Goal: Task Accomplishment & Management: Manage account settings

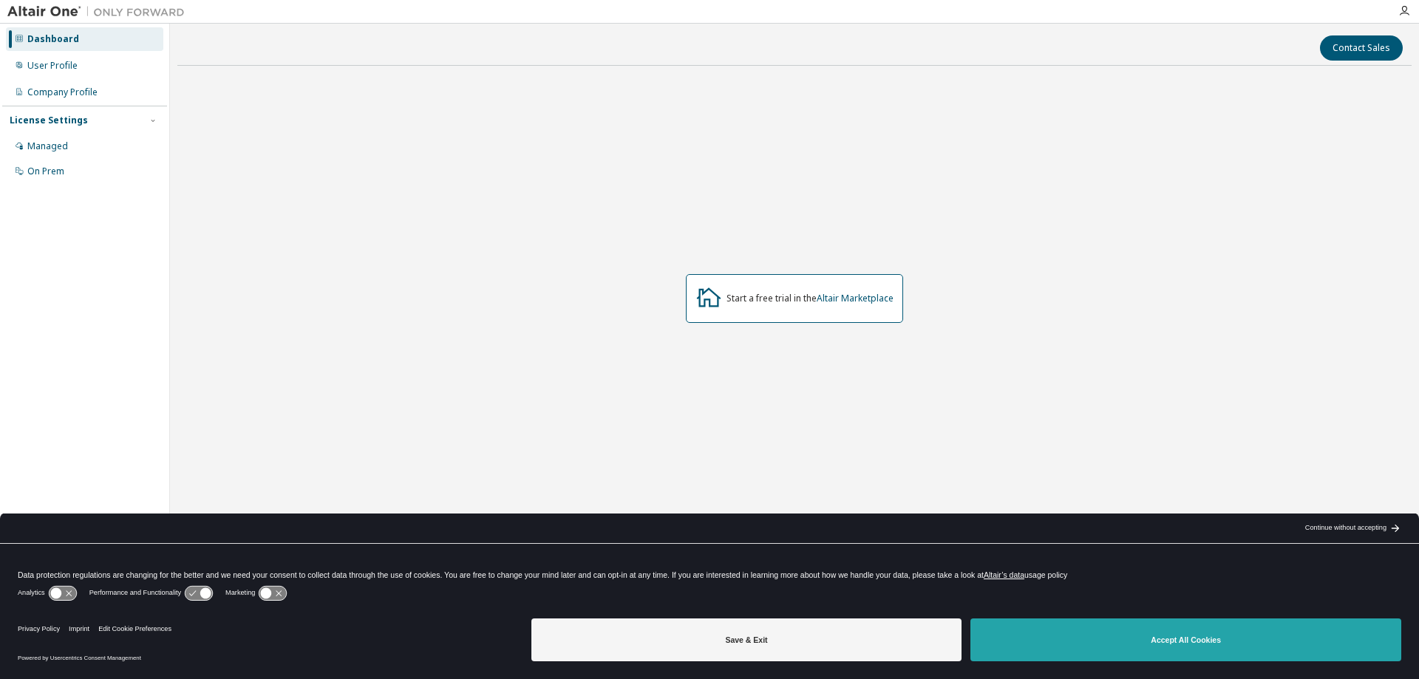
click at [1020, 622] on button "Accept All Cookies" at bounding box center [1185, 640] width 431 height 43
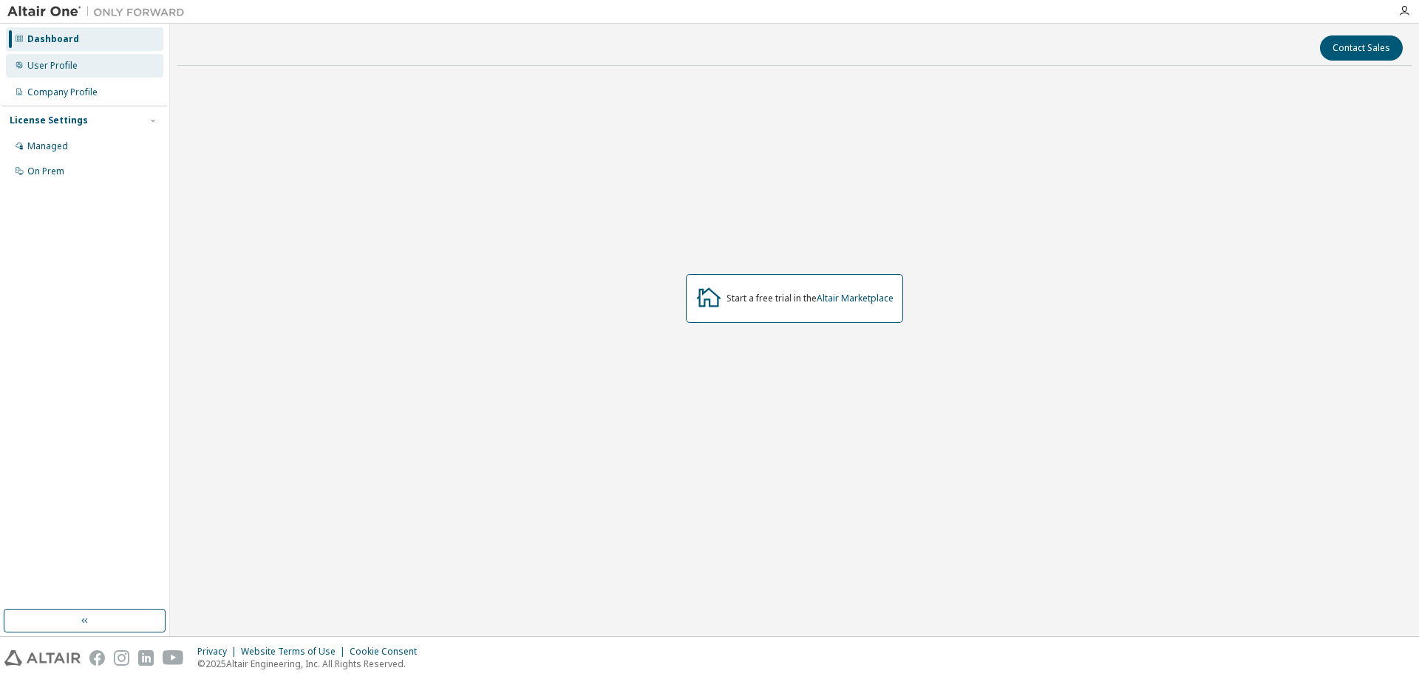
click at [79, 61] on div "User Profile" at bounding box center [84, 66] width 157 height 24
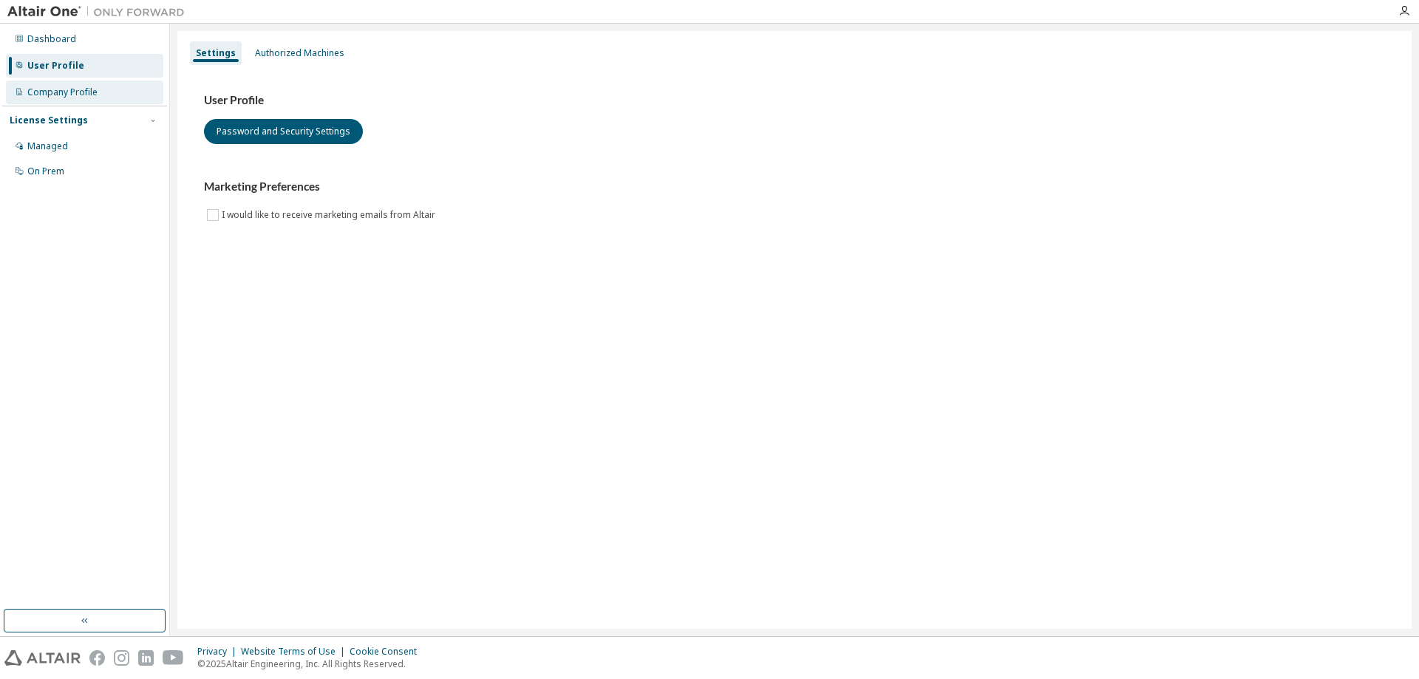
click at [97, 92] on div "Company Profile" at bounding box center [84, 93] width 157 height 24
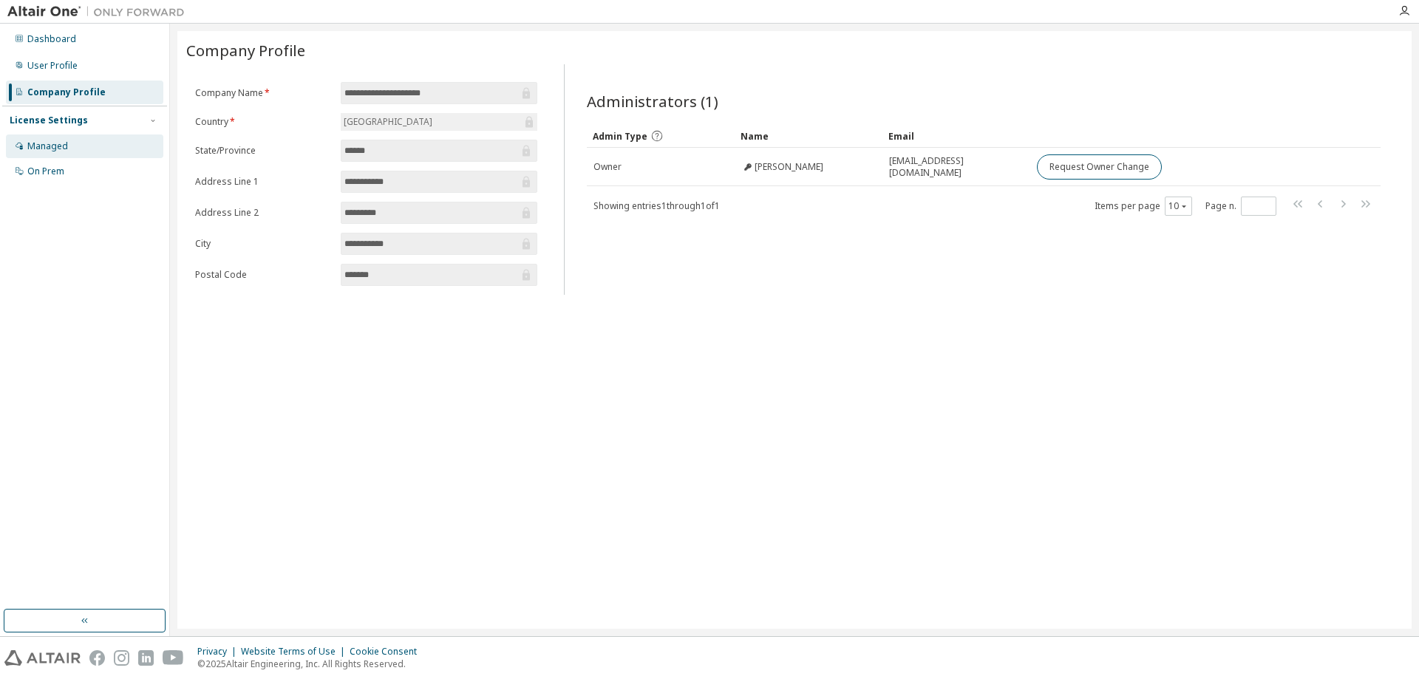
click at [78, 145] on div "Managed" at bounding box center [84, 147] width 157 height 24
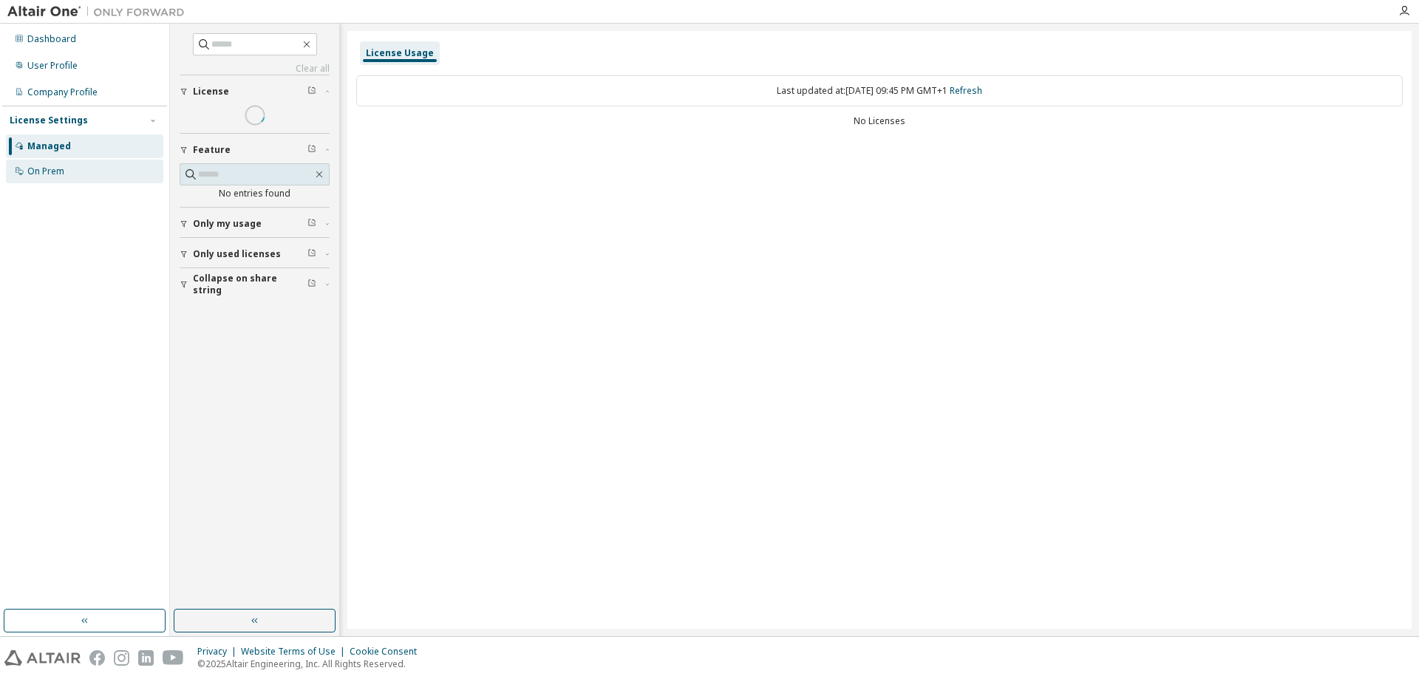
click at [78, 164] on div "On Prem" at bounding box center [84, 172] width 157 height 24
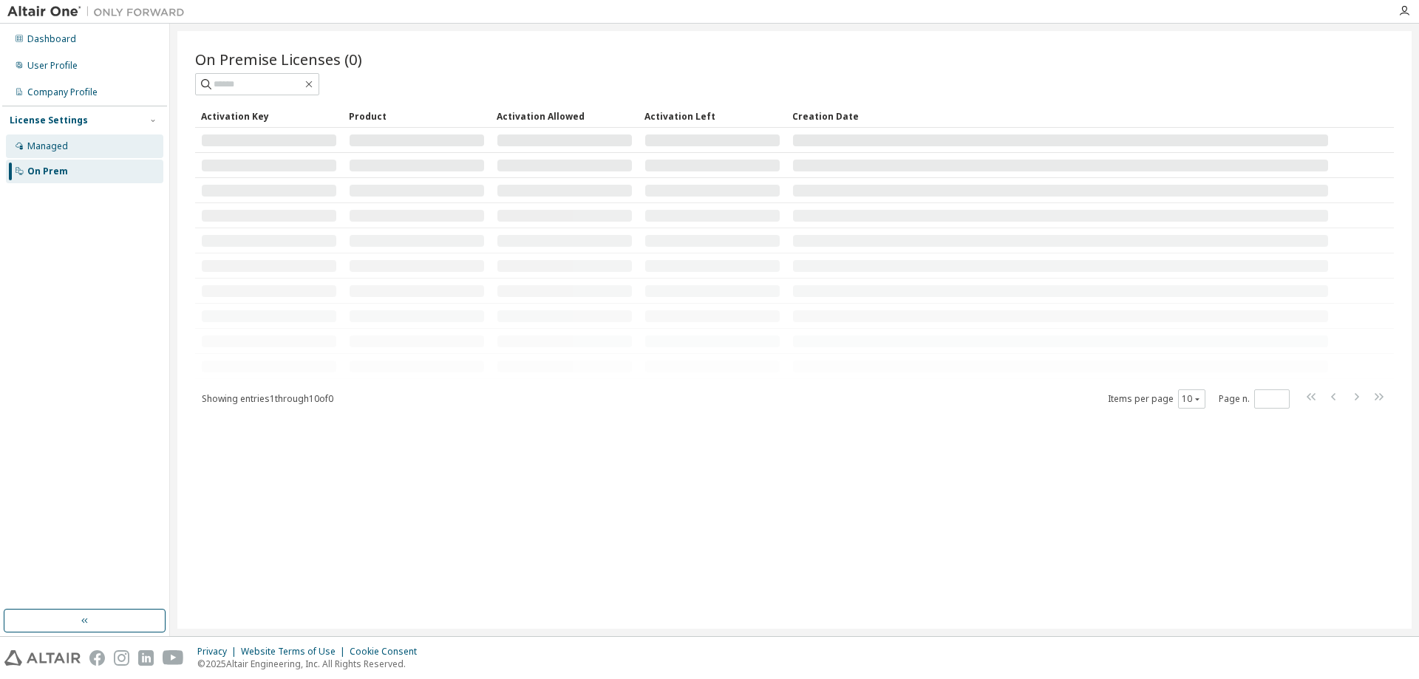
click at [98, 146] on div "Managed" at bounding box center [84, 147] width 157 height 24
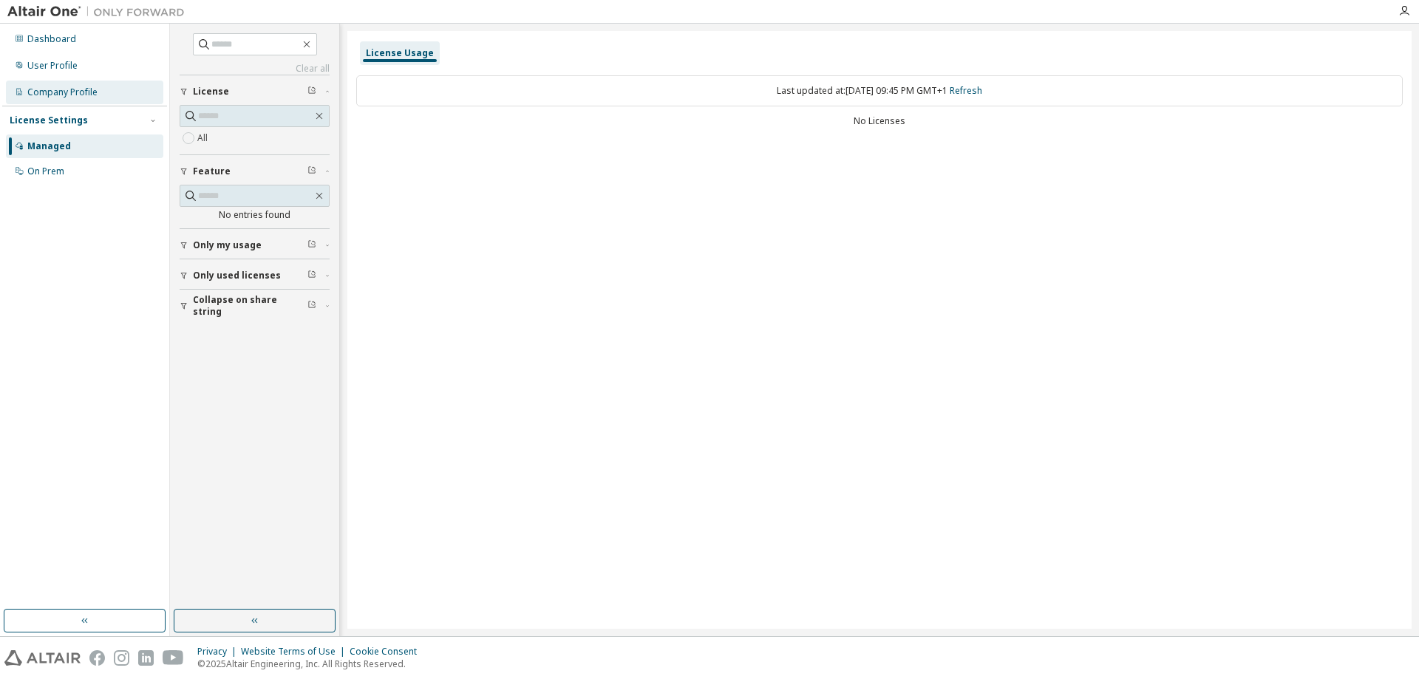
click at [85, 93] on div "Company Profile" at bounding box center [62, 92] width 70 height 12
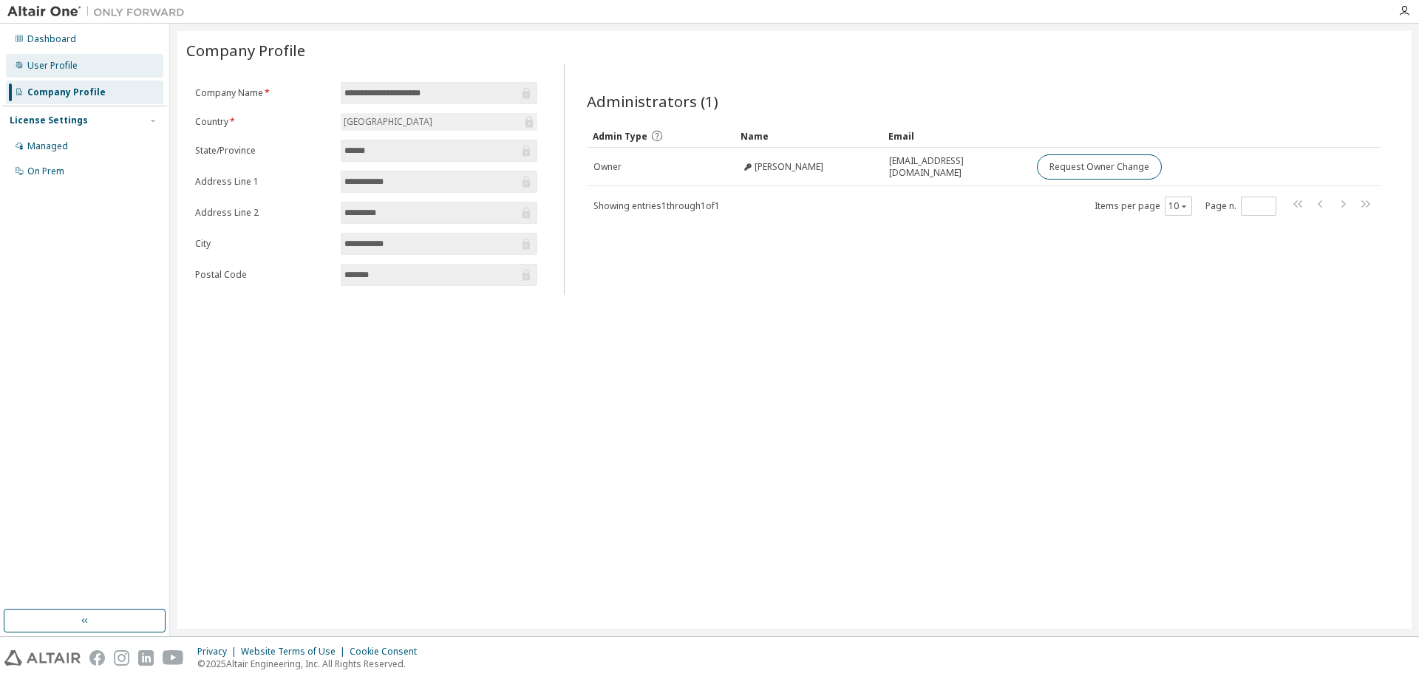
click at [79, 75] on div "User Profile" at bounding box center [84, 66] width 157 height 24
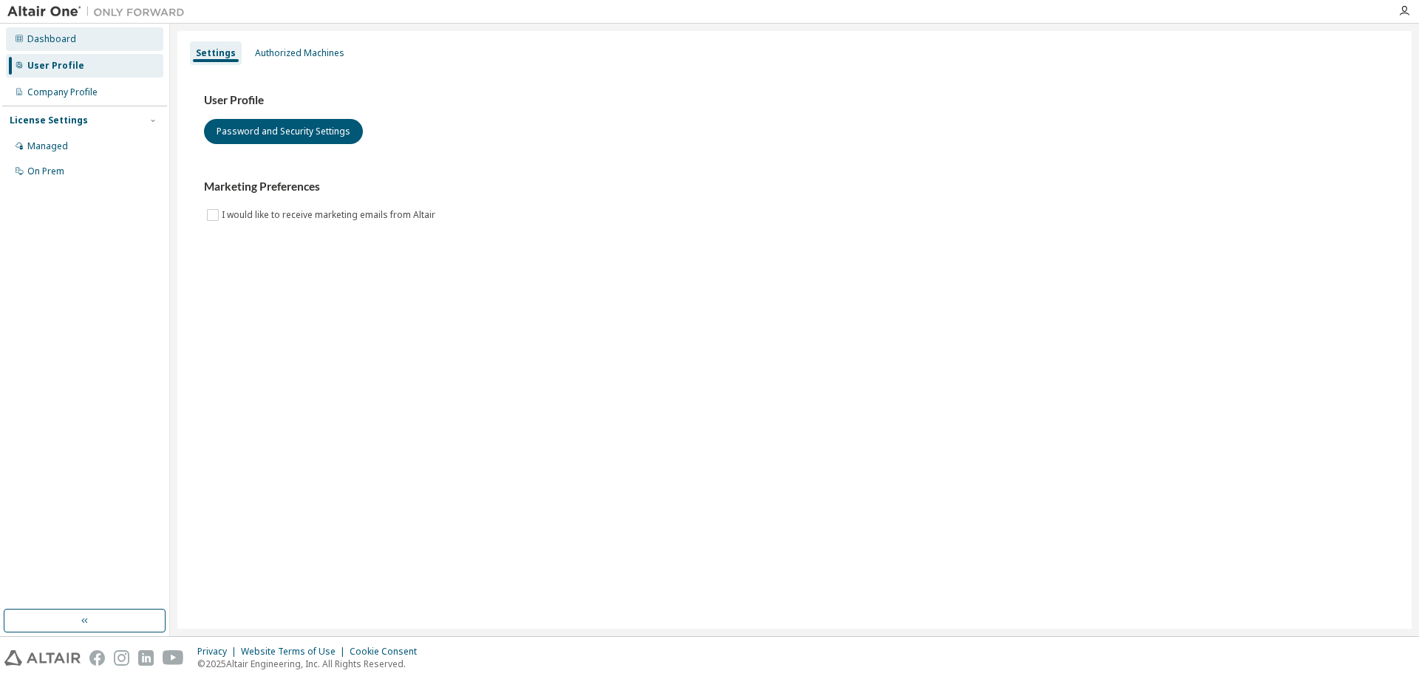
click at [114, 37] on div "Dashboard" at bounding box center [84, 39] width 157 height 24
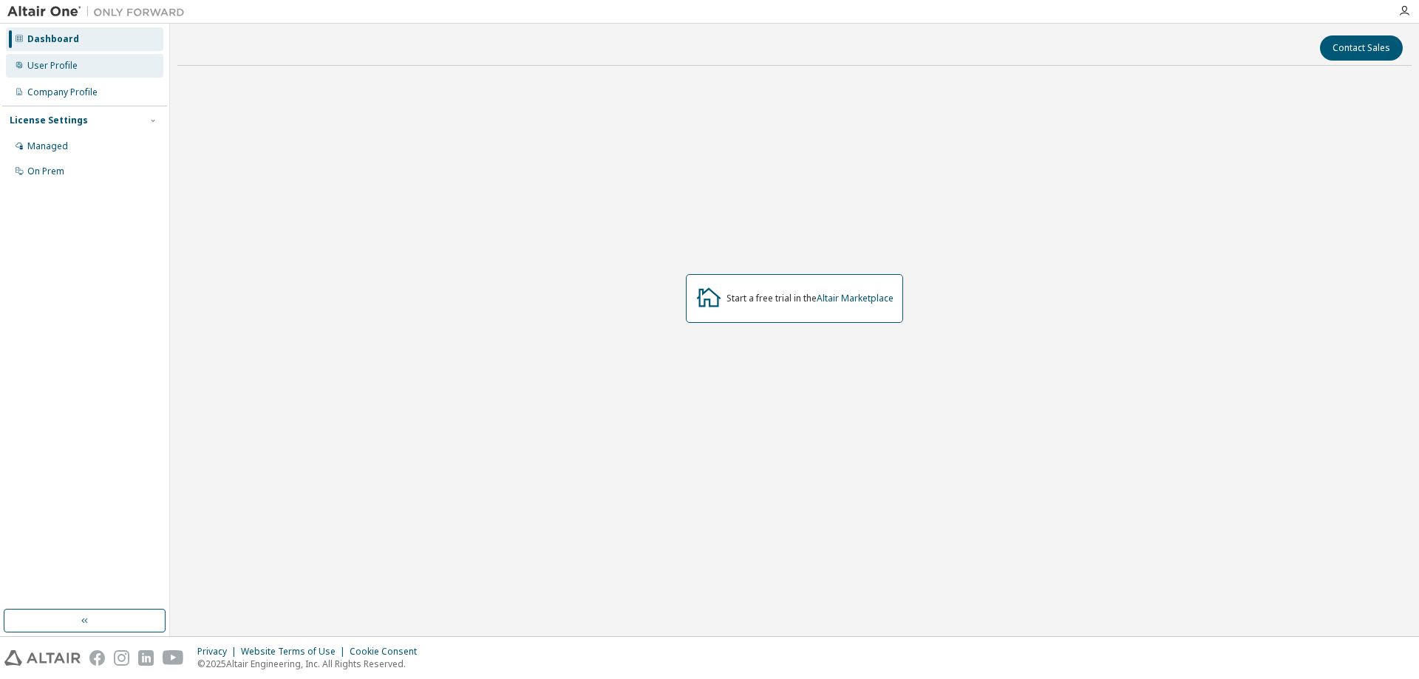
click at [105, 58] on div "User Profile" at bounding box center [84, 66] width 157 height 24
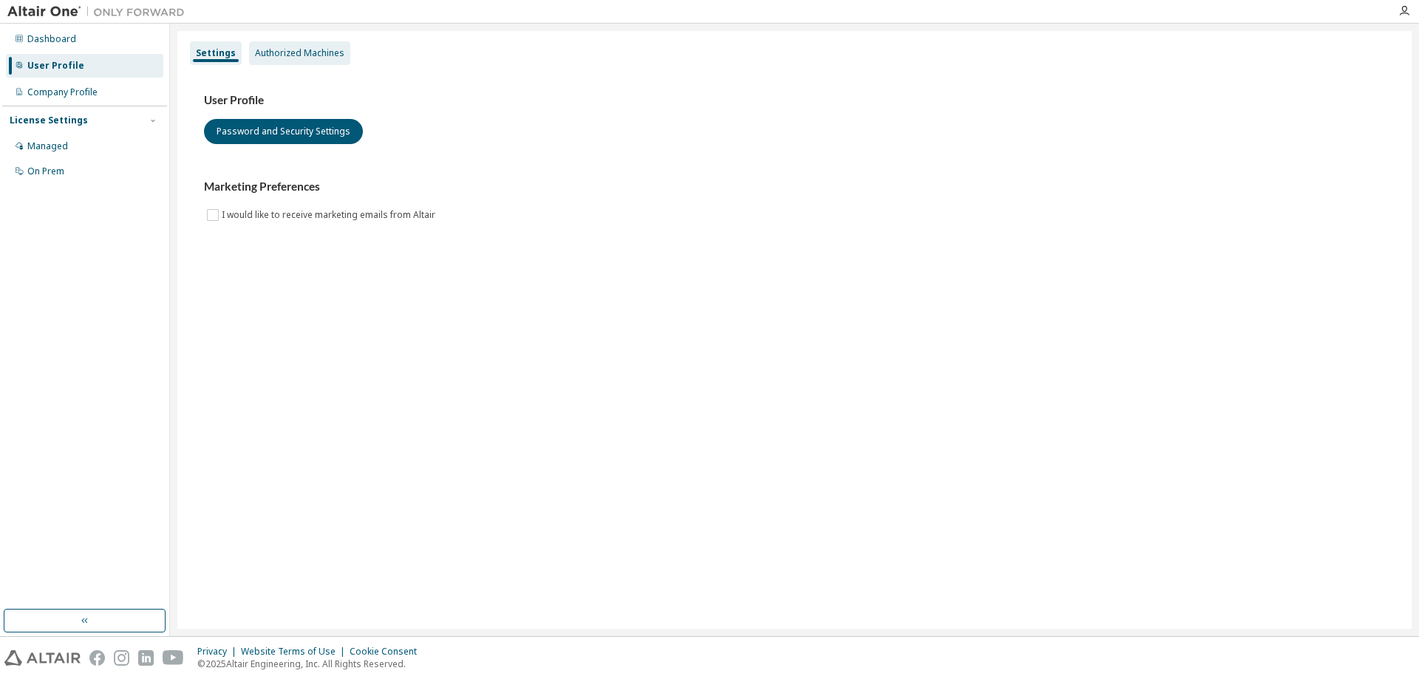
click at [297, 50] on div "Authorized Machines" at bounding box center [299, 53] width 89 height 12
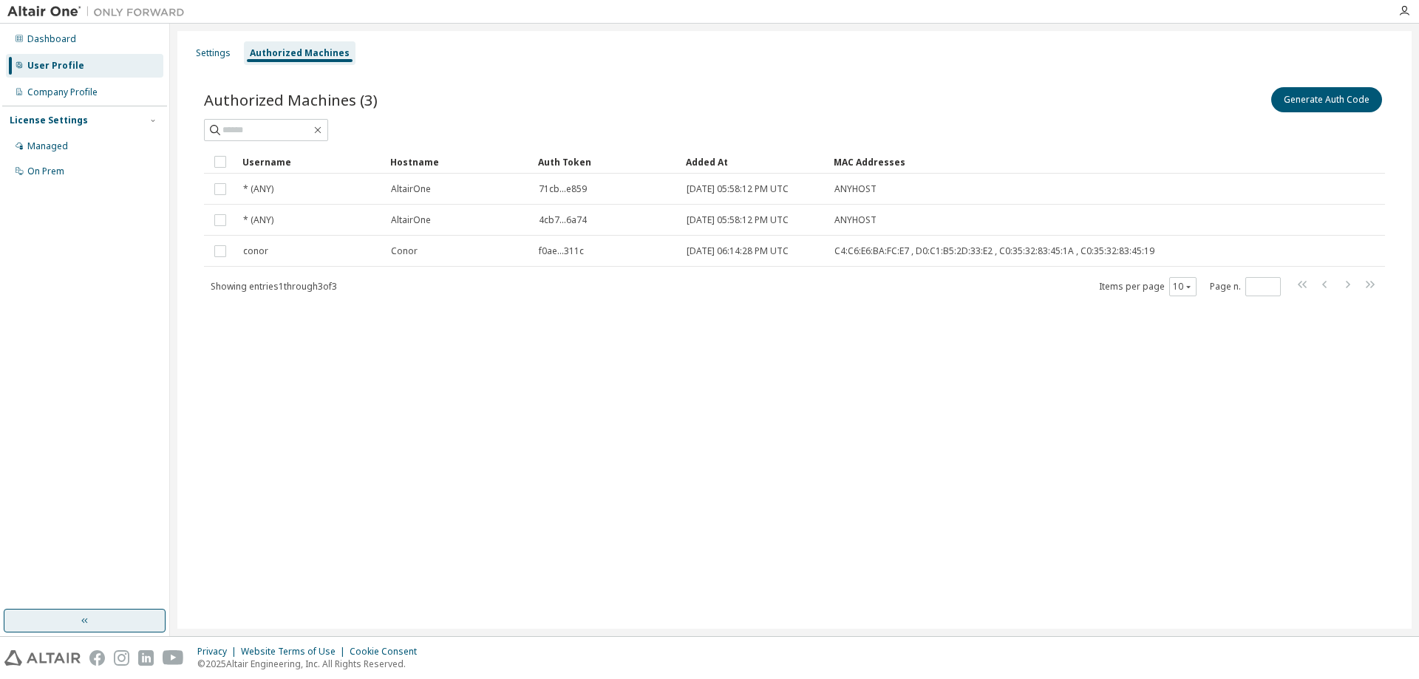
click at [101, 622] on button "button" at bounding box center [85, 621] width 162 height 24
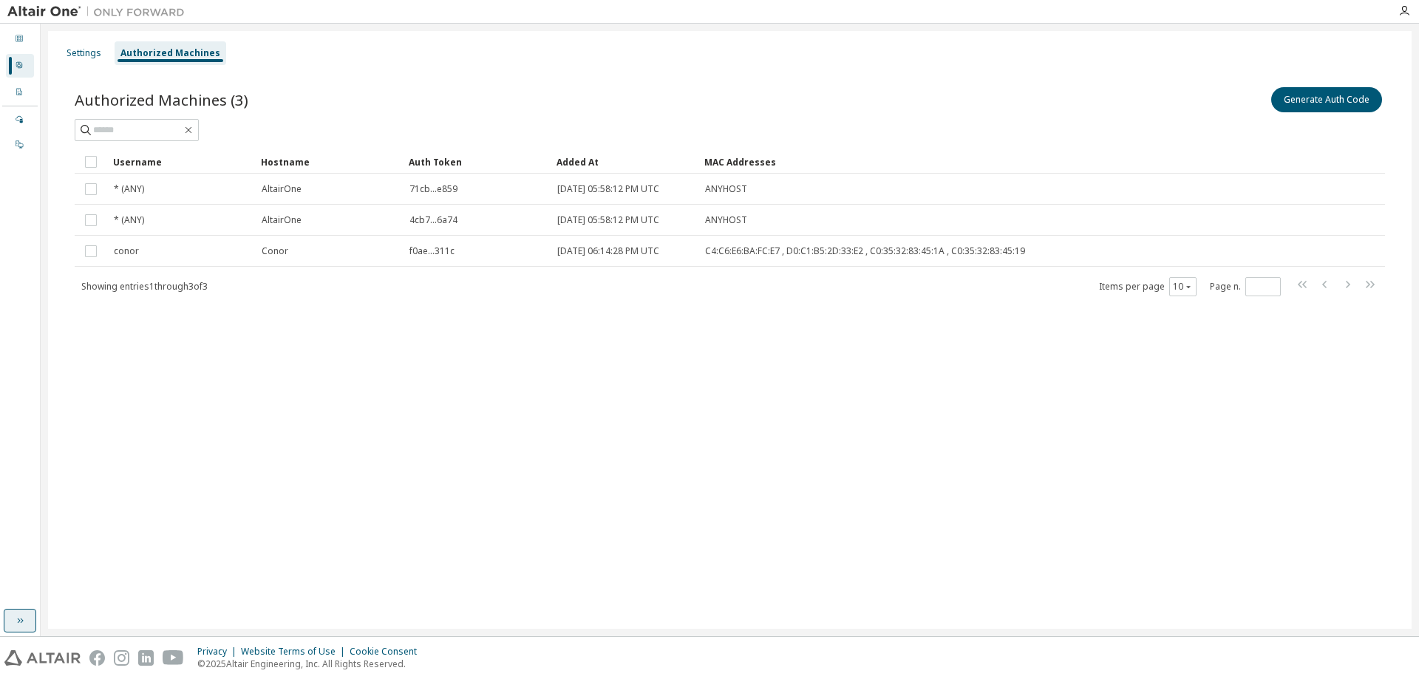
click at [101, 622] on div "Settings Authorized Machines Authorized Machines (3) Generate Auth Code Clear L…" at bounding box center [730, 330] width 1364 height 598
click at [36, 621] on div "Dashboard User Profile Company Profile License Settings Managed On Prem" at bounding box center [20, 330] width 41 height 613
click at [29, 620] on button "button" at bounding box center [20, 621] width 33 height 24
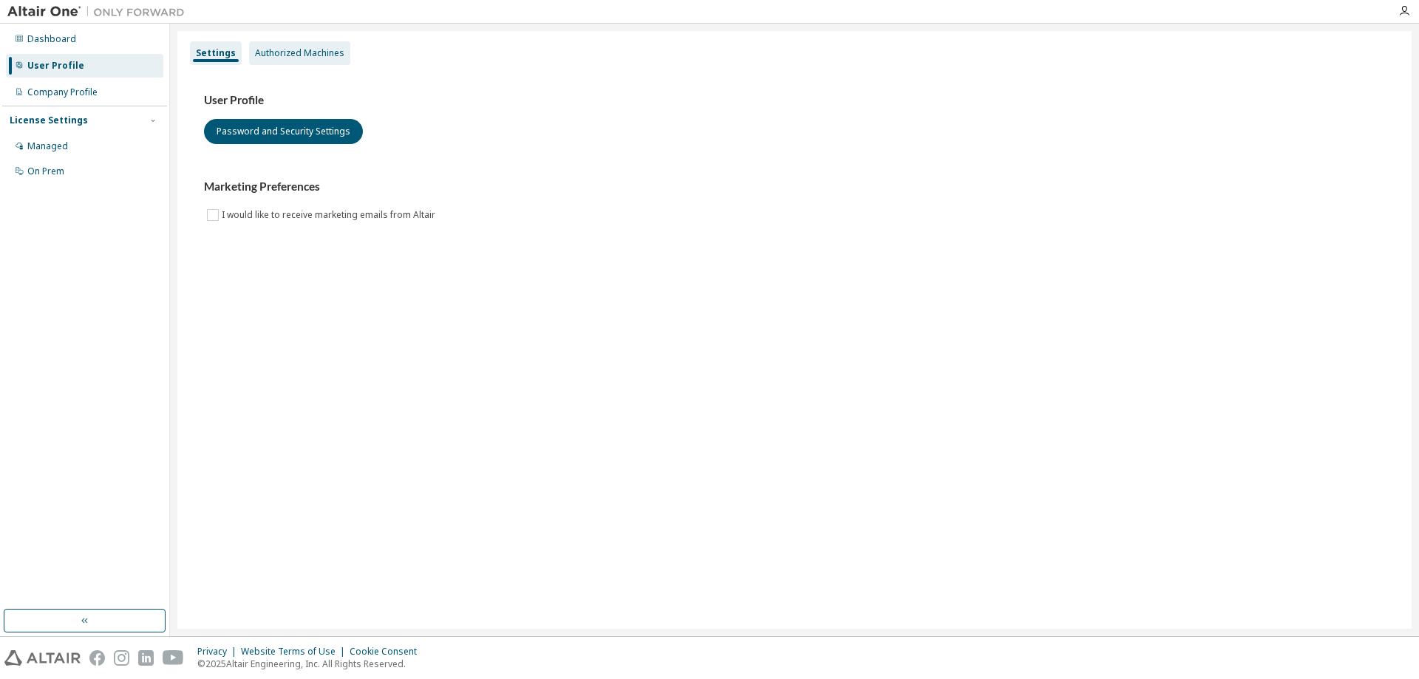
click at [263, 60] on div "Authorized Machines" at bounding box center [299, 53] width 101 height 24
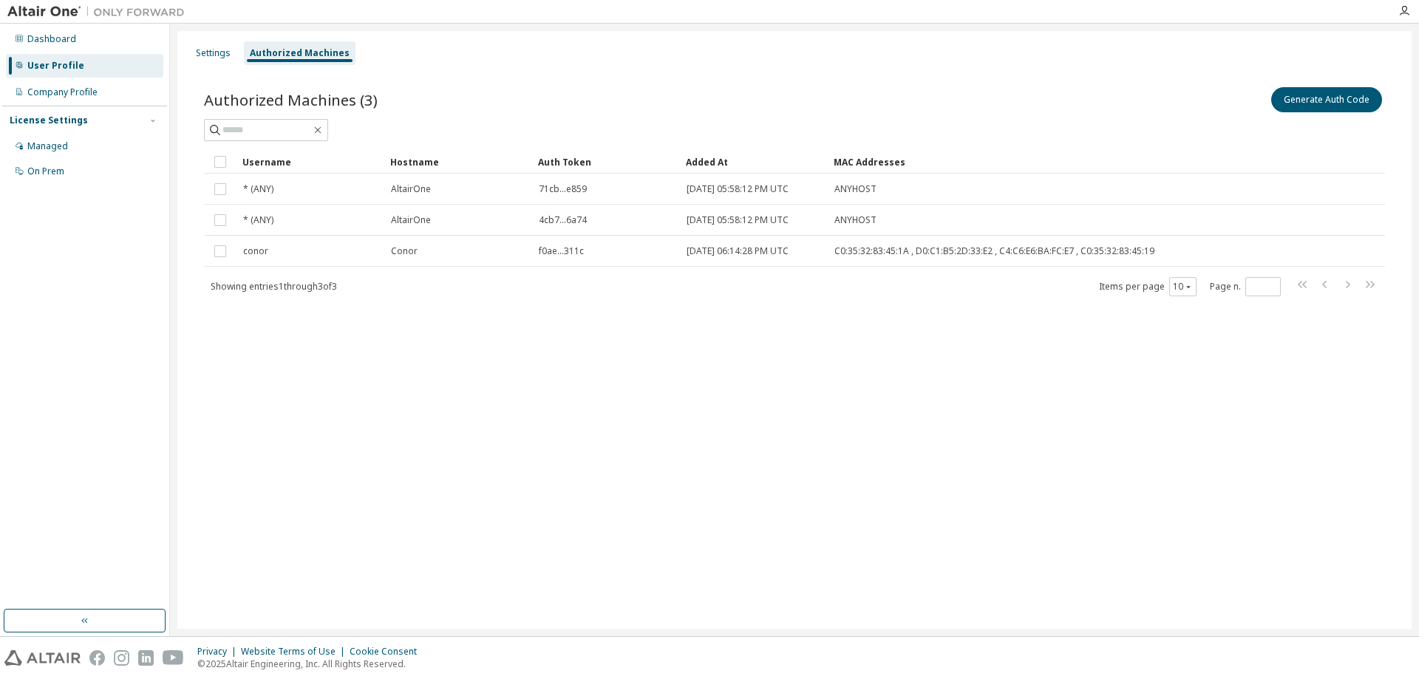
click at [379, 341] on div "Settings Authorized Machines Authorized Machines (3) Generate Auth Code Clear L…" at bounding box center [794, 330] width 1234 height 598
click at [1283, 108] on button "Generate Auth Code" at bounding box center [1326, 99] width 111 height 25
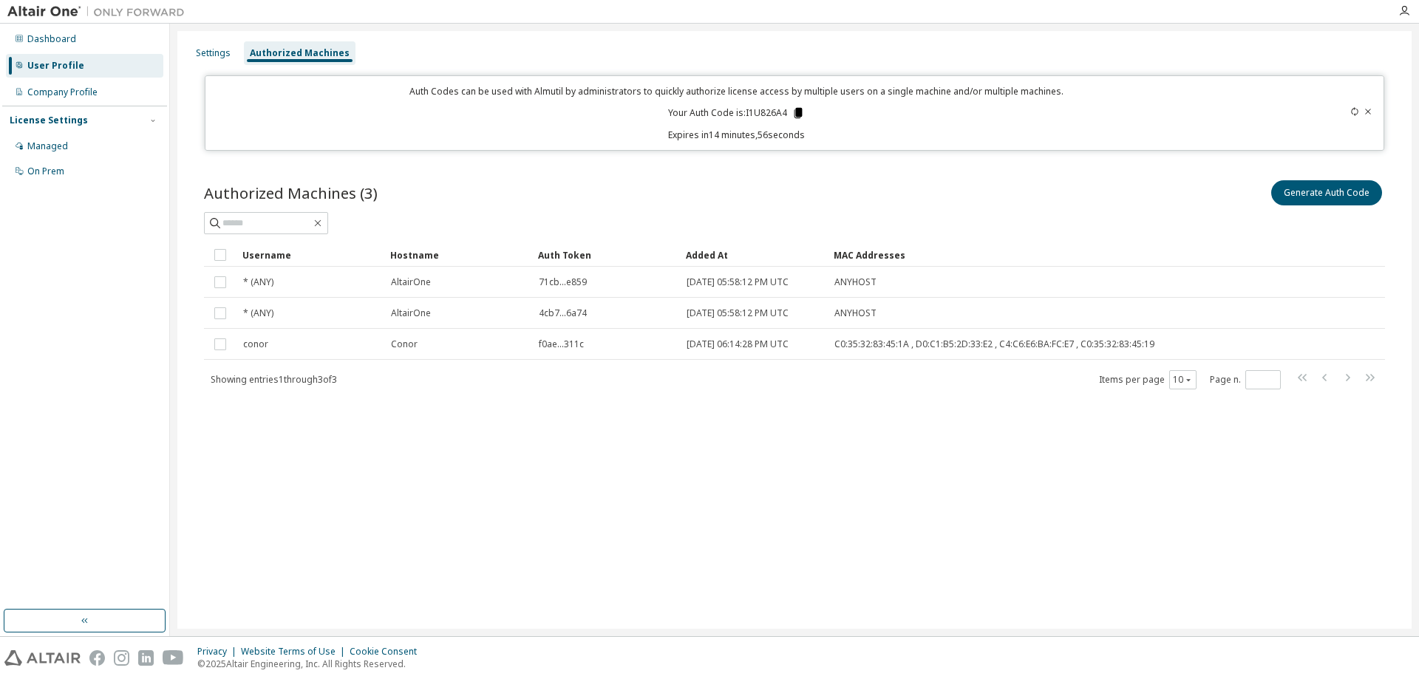
click at [793, 114] on icon at bounding box center [798, 112] width 13 height 13
click at [557, 191] on div "Authorized Machines (3) Generate Auth Code" at bounding box center [794, 192] width 1181 height 31
click at [205, 57] on div "Settings" at bounding box center [213, 53] width 35 height 12
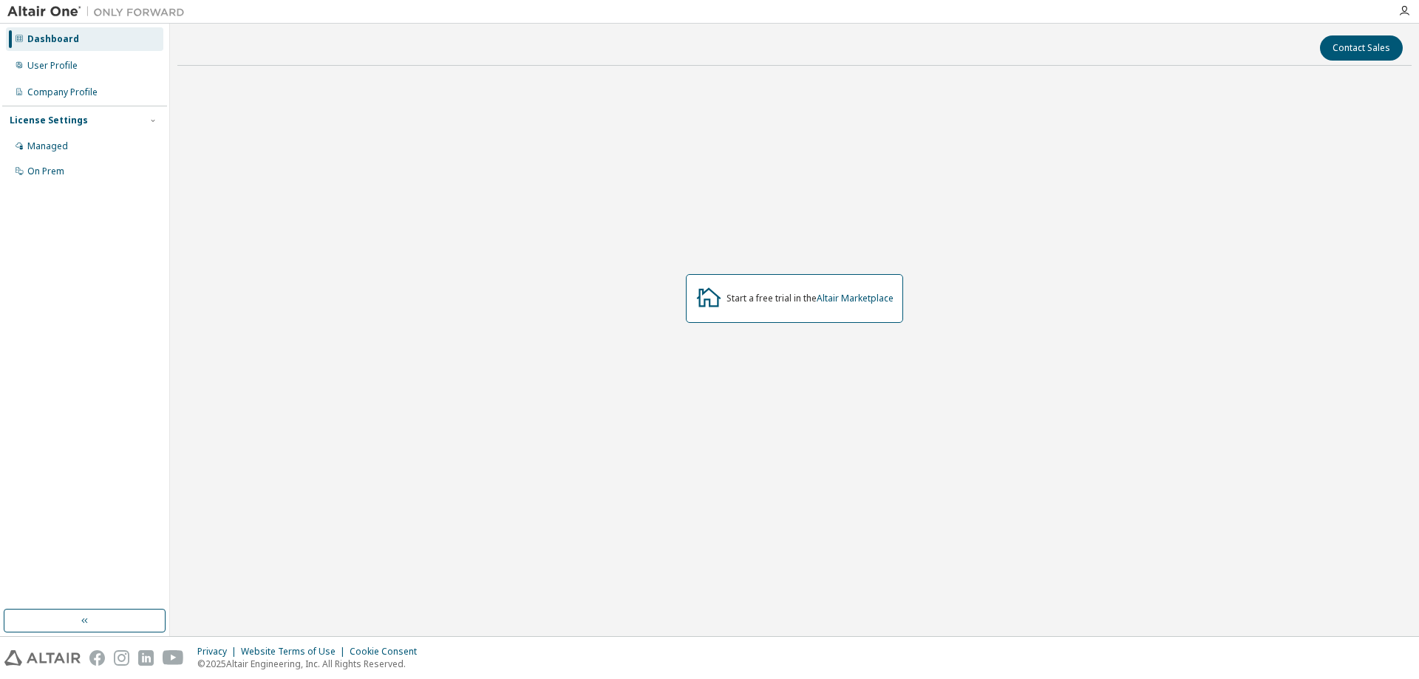
click at [868, 313] on div "Start a free trial in the Altair Marketplace" at bounding box center [794, 298] width 217 height 49
click at [866, 303] on link "Altair Marketplace" at bounding box center [855, 298] width 77 height 13
